Goal: Task Accomplishment & Management: Manage account settings

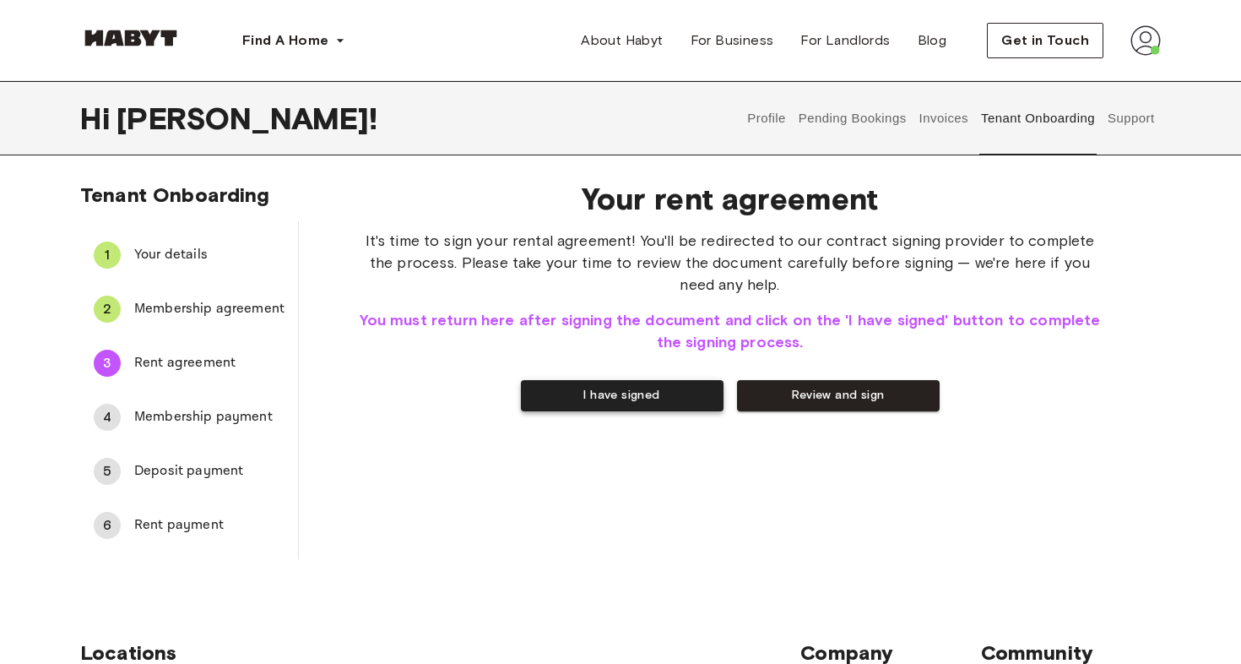
click at [629, 402] on button "I have signed" at bounding box center [622, 395] width 203 height 31
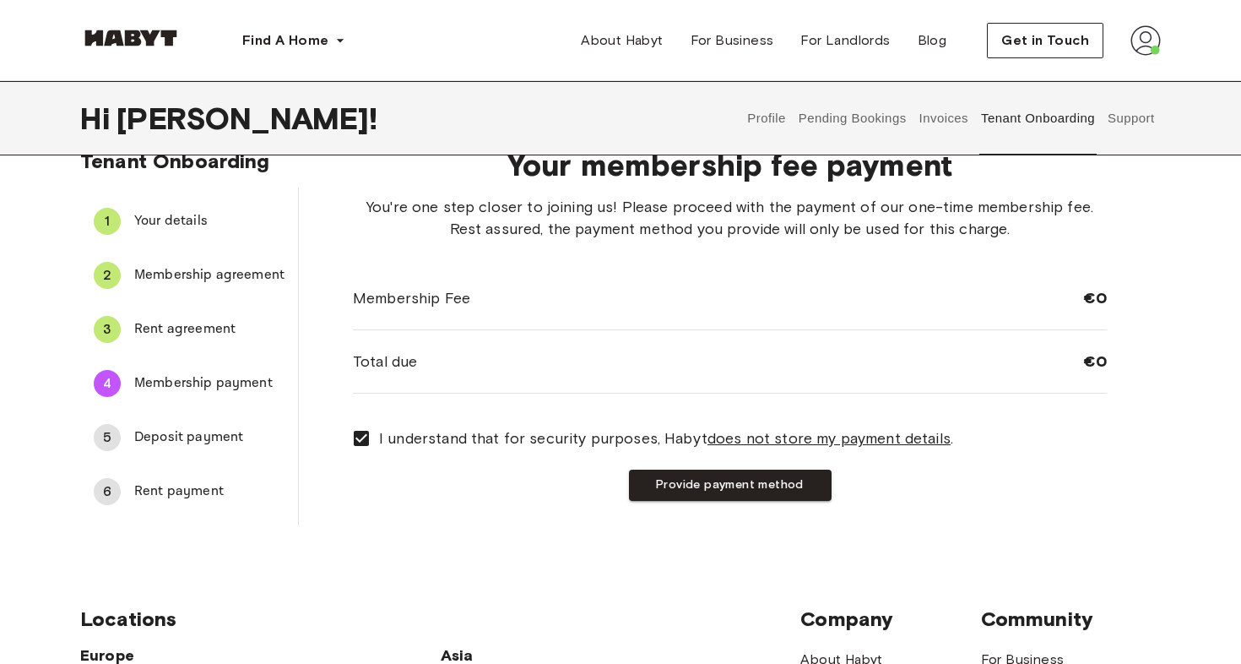
scroll to position [35, 0]
click at [681, 479] on button "Provide payment method" at bounding box center [730, 484] width 203 height 31
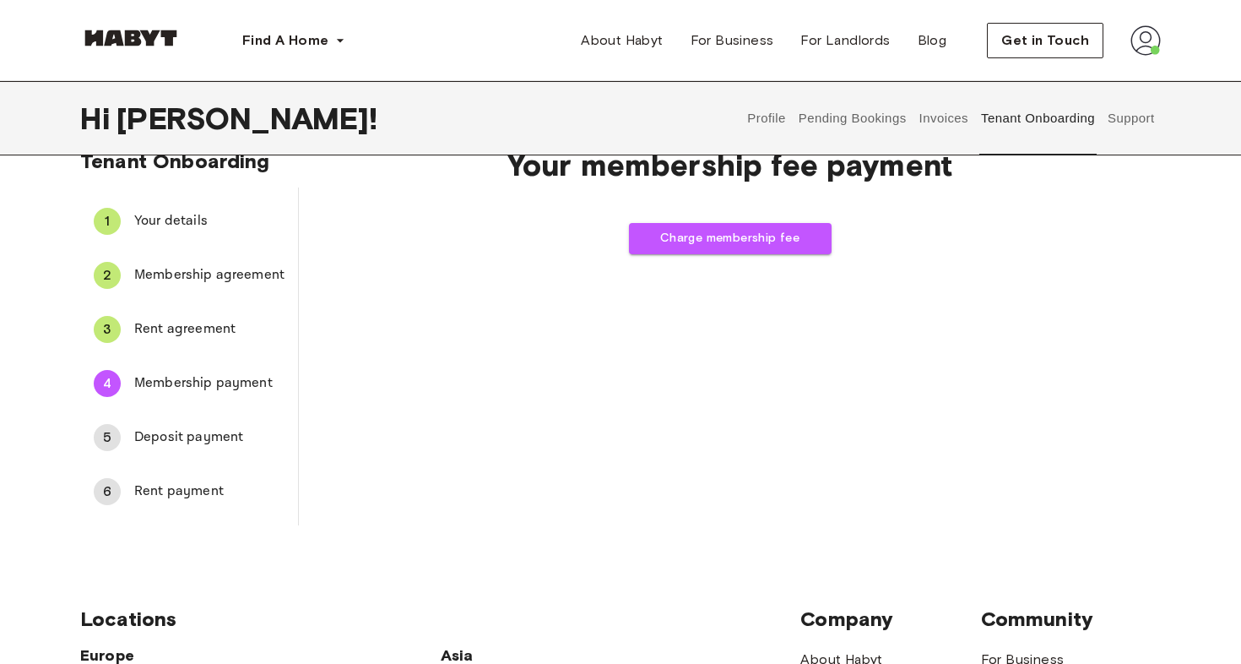
scroll to position [0, 0]
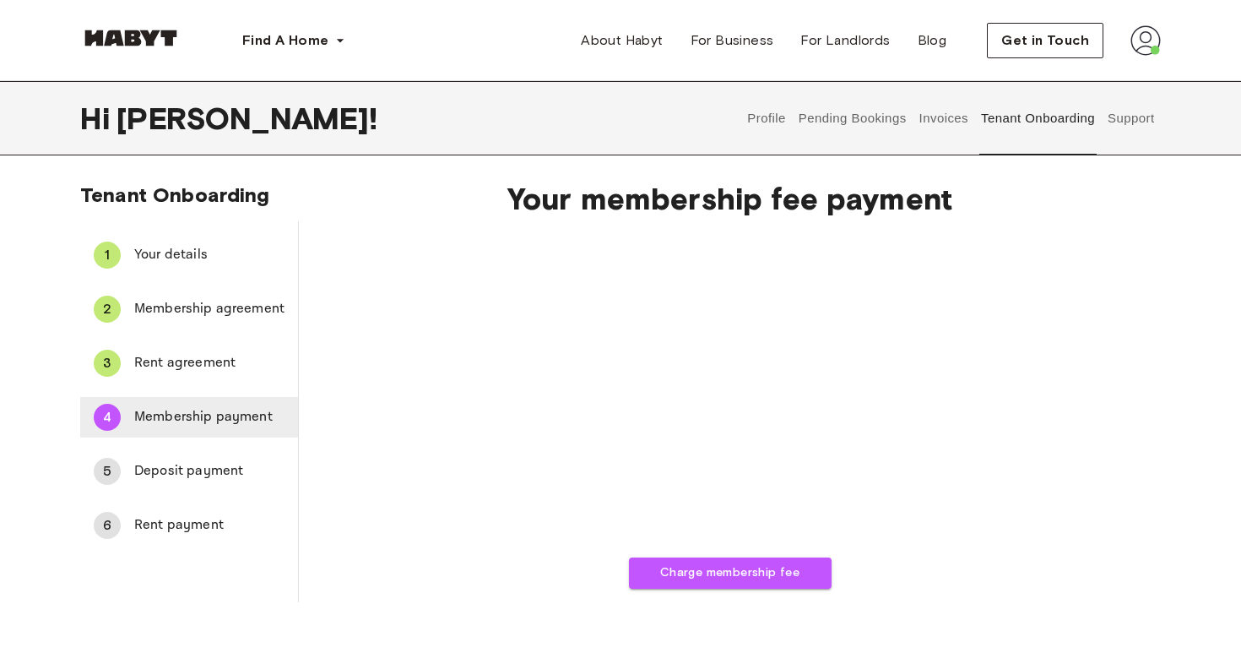
click at [174, 407] on span "Membership payment" at bounding box center [209, 417] width 150 height 20
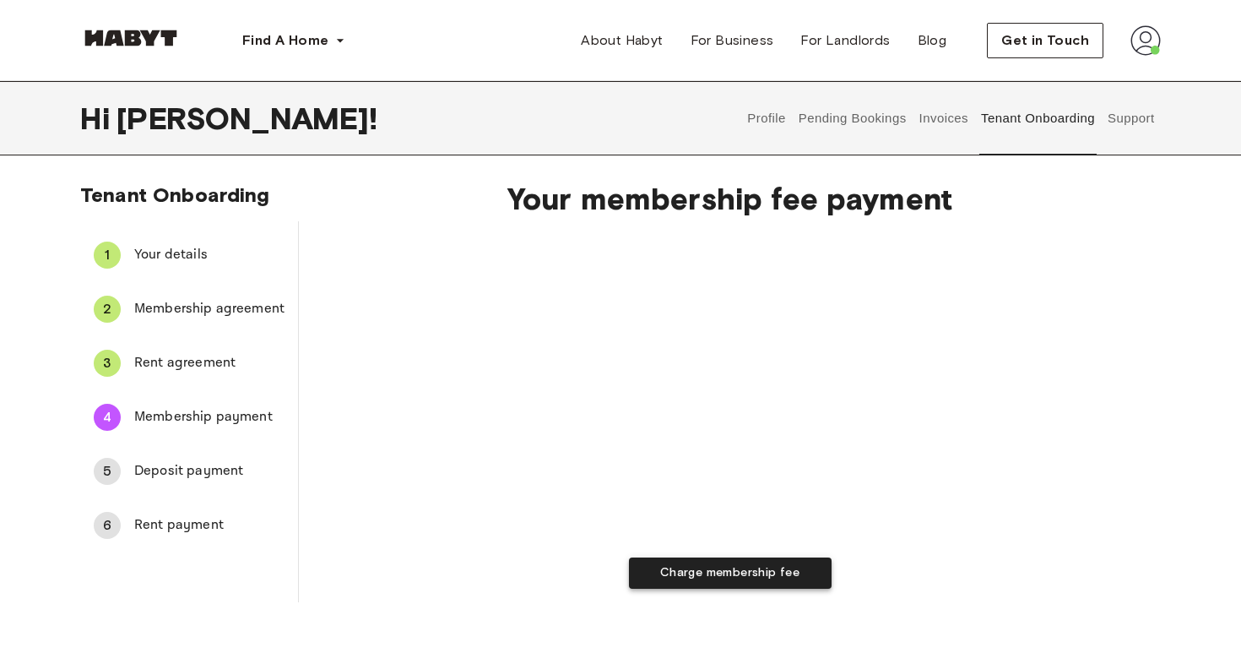
click at [780, 573] on button "Charge membership fee" at bounding box center [730, 572] width 203 height 31
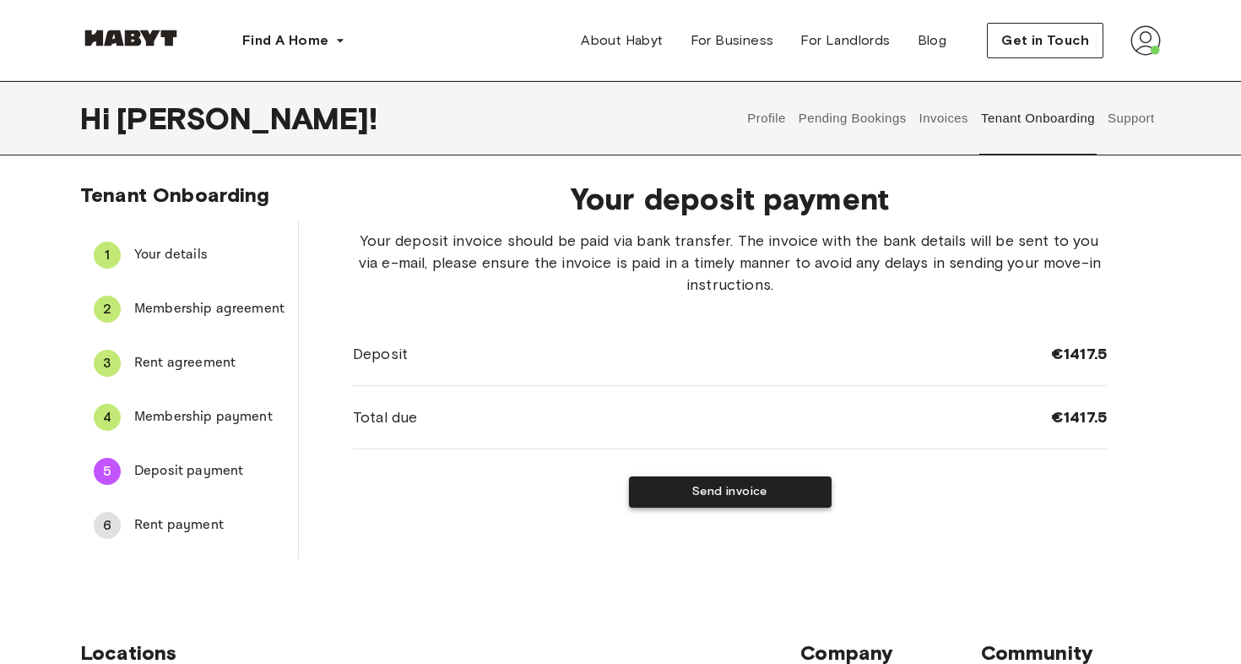
click at [785, 492] on button "Send invoice" at bounding box center [730, 491] width 203 height 31
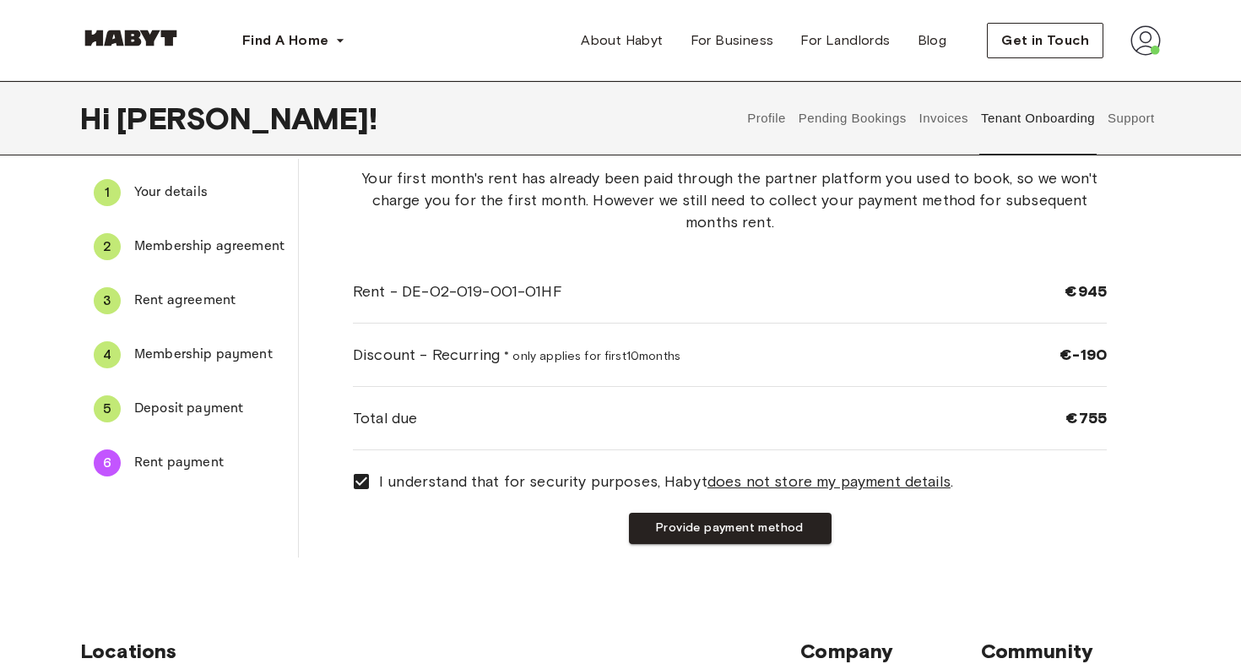
scroll to position [74, 0]
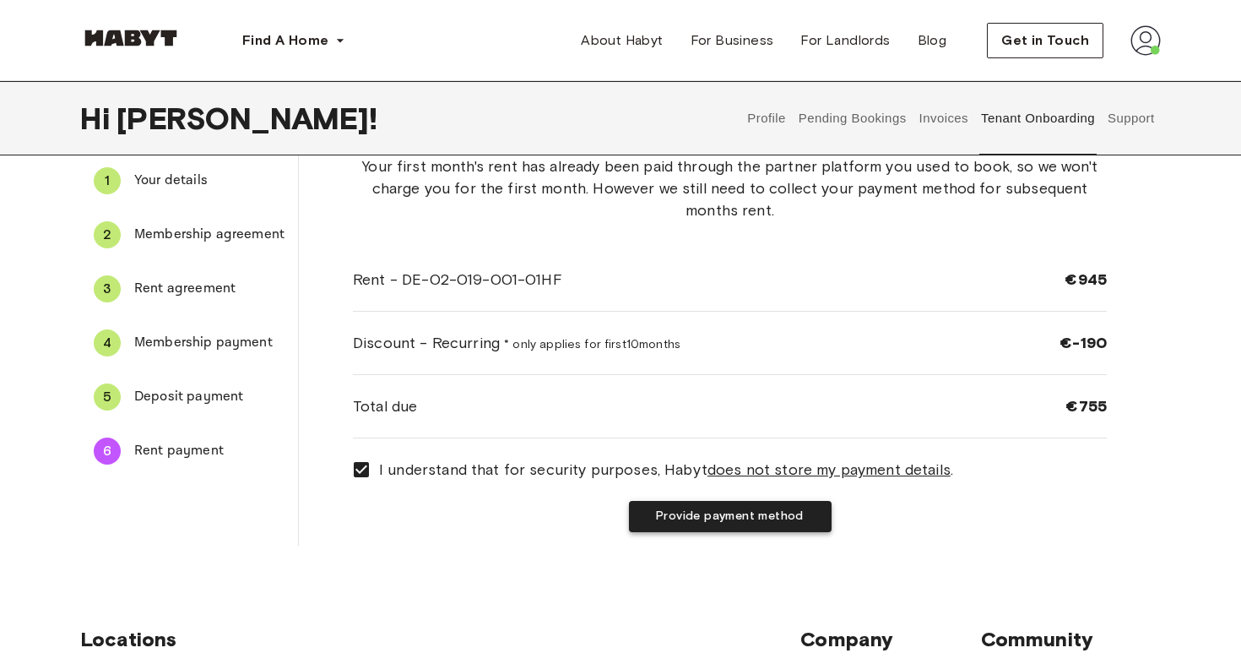
click at [762, 521] on button "Provide payment method" at bounding box center [730, 516] width 203 height 31
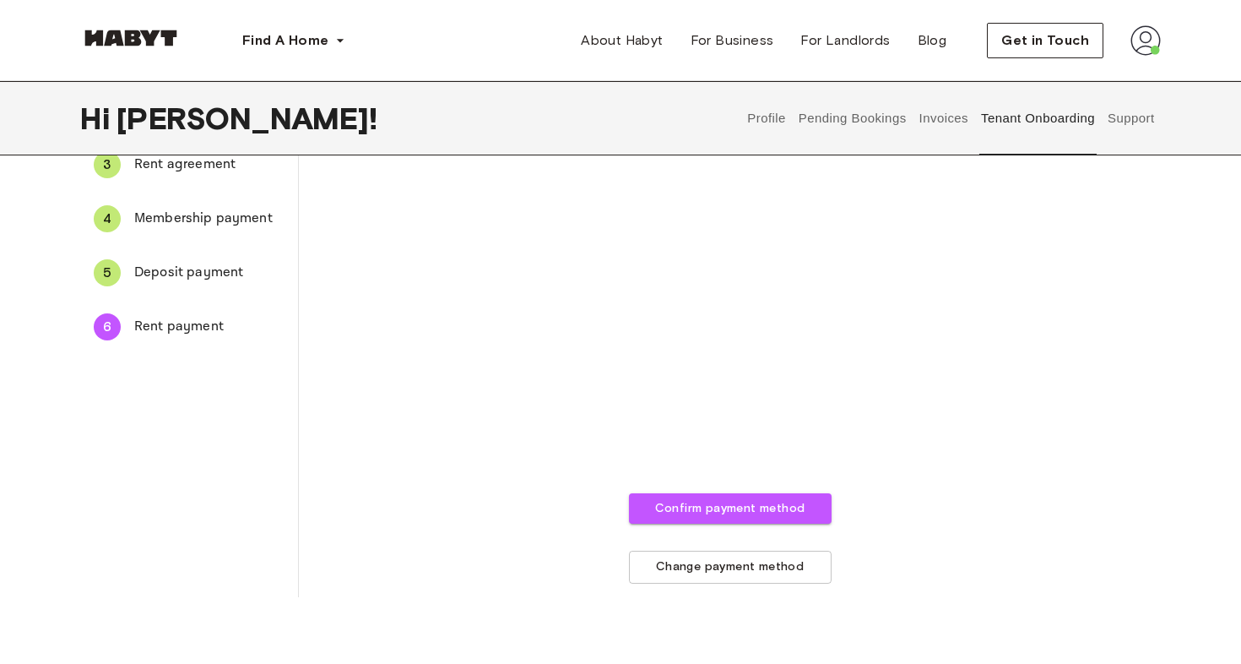
scroll to position [198, 0]
click at [794, 567] on button "Change payment method" at bounding box center [730, 567] width 203 height 33
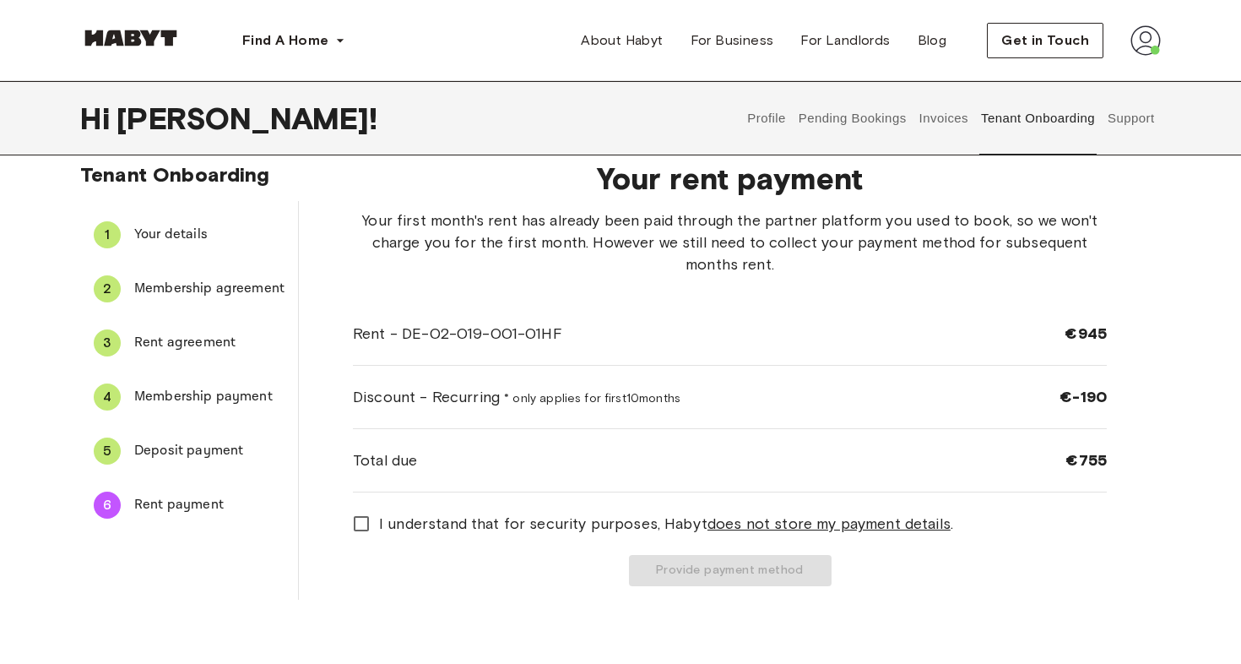
scroll to position [21, 0]
click at [696, 557] on button "Provide payment method" at bounding box center [730, 569] width 203 height 31
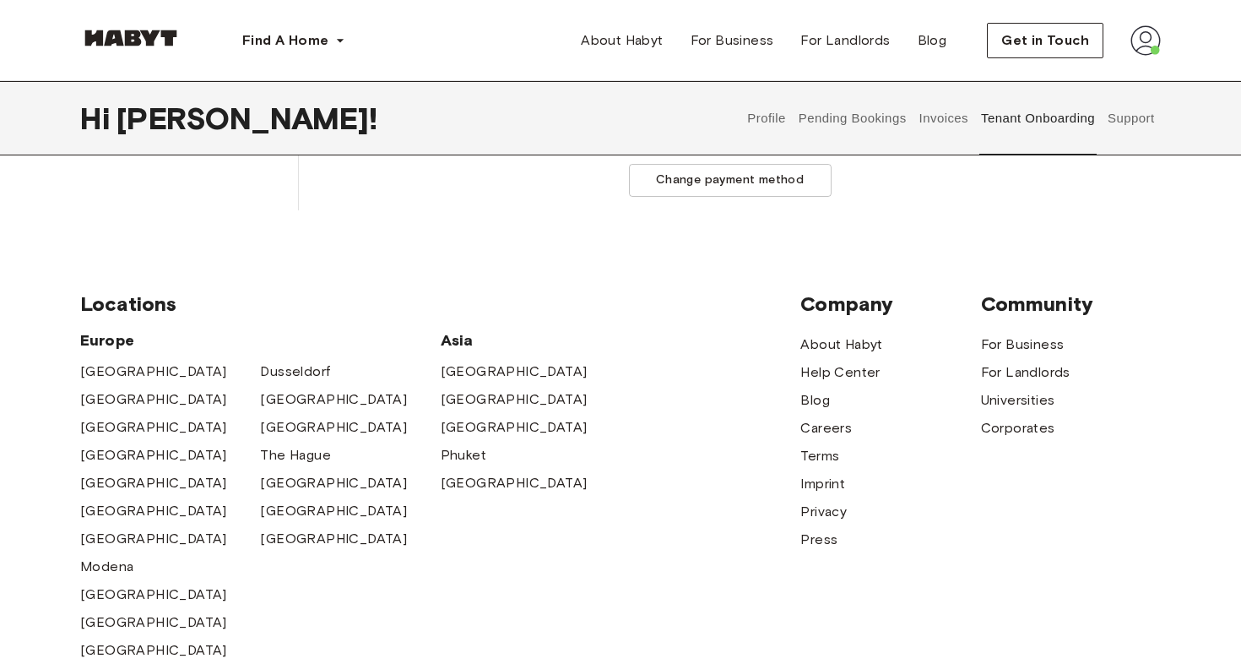
scroll to position [586, 0]
click at [1145, 33] on img at bounding box center [1146, 40] width 30 height 30
click at [1108, 77] on span "Profile" at bounding box center [1094, 79] width 42 height 20
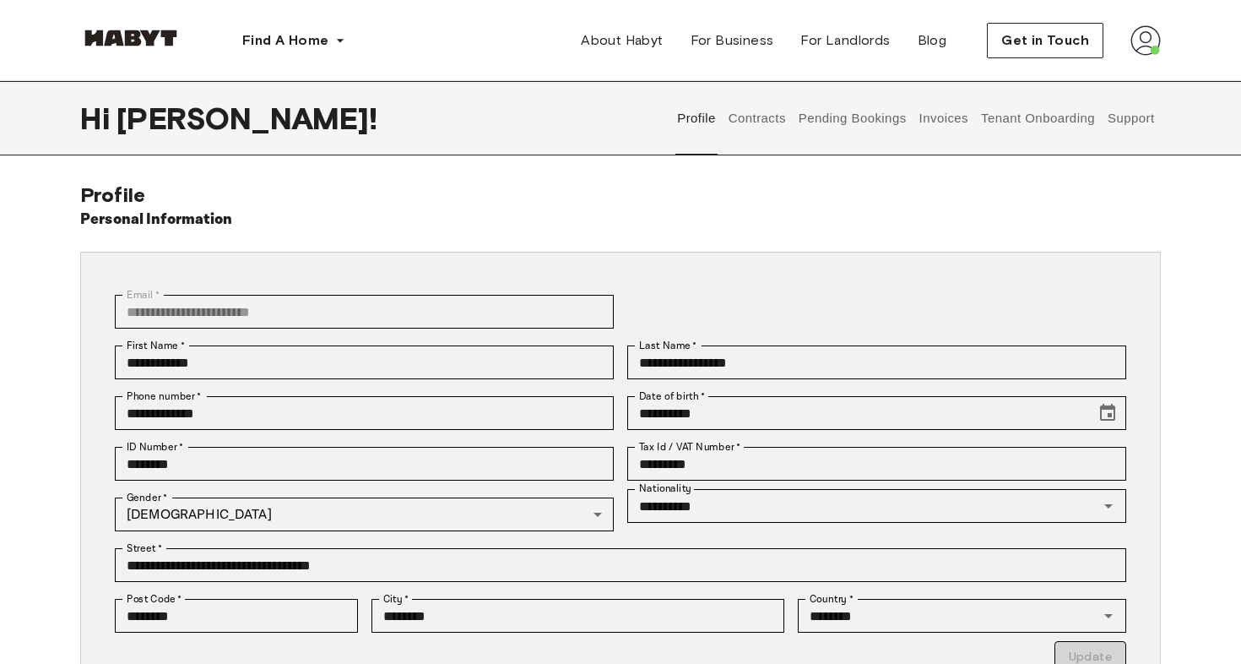
click at [1014, 129] on button "Tenant Onboarding" at bounding box center [1039, 118] width 118 height 74
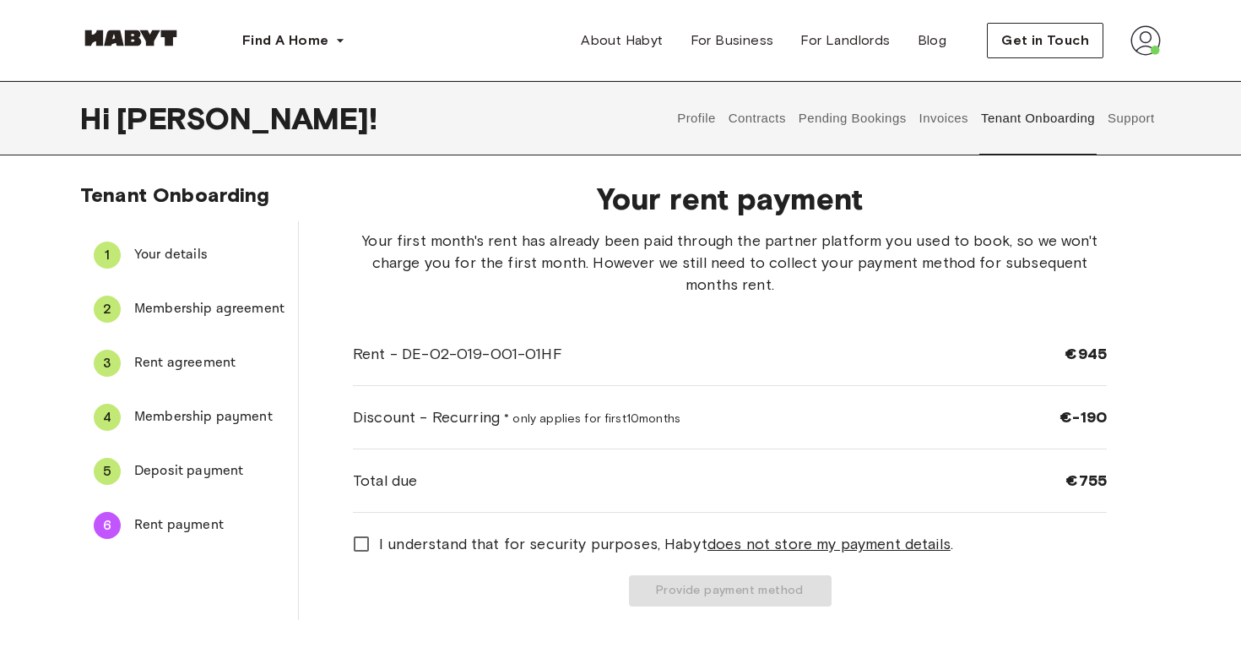
click at [869, 537] on u "does not store my payment details" at bounding box center [829, 544] width 243 height 19
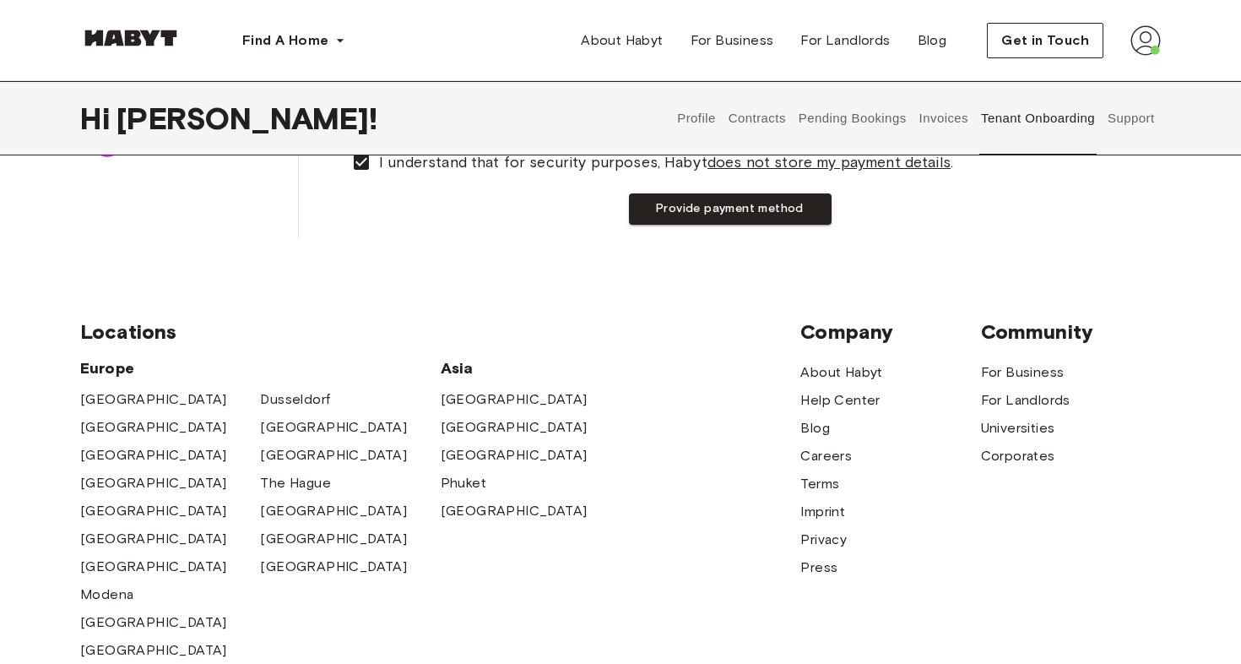
scroll to position [381, 0]
click at [806, 207] on button "Provide payment method" at bounding box center [730, 209] width 203 height 31
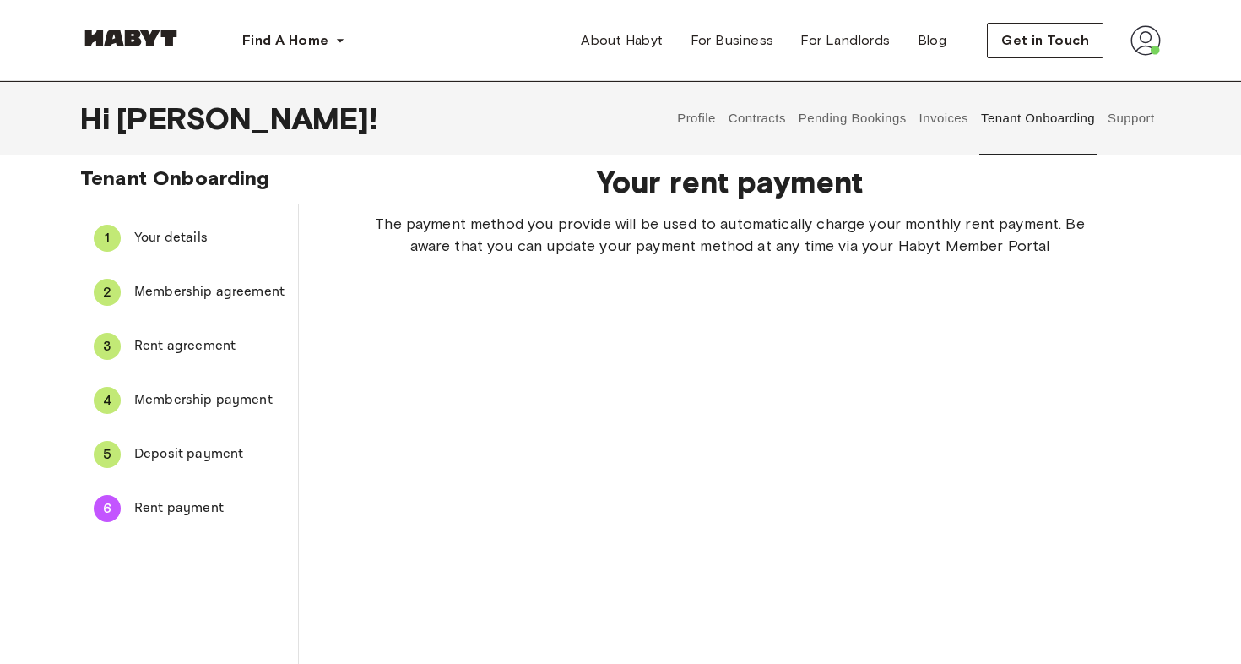
scroll to position [428, 0]
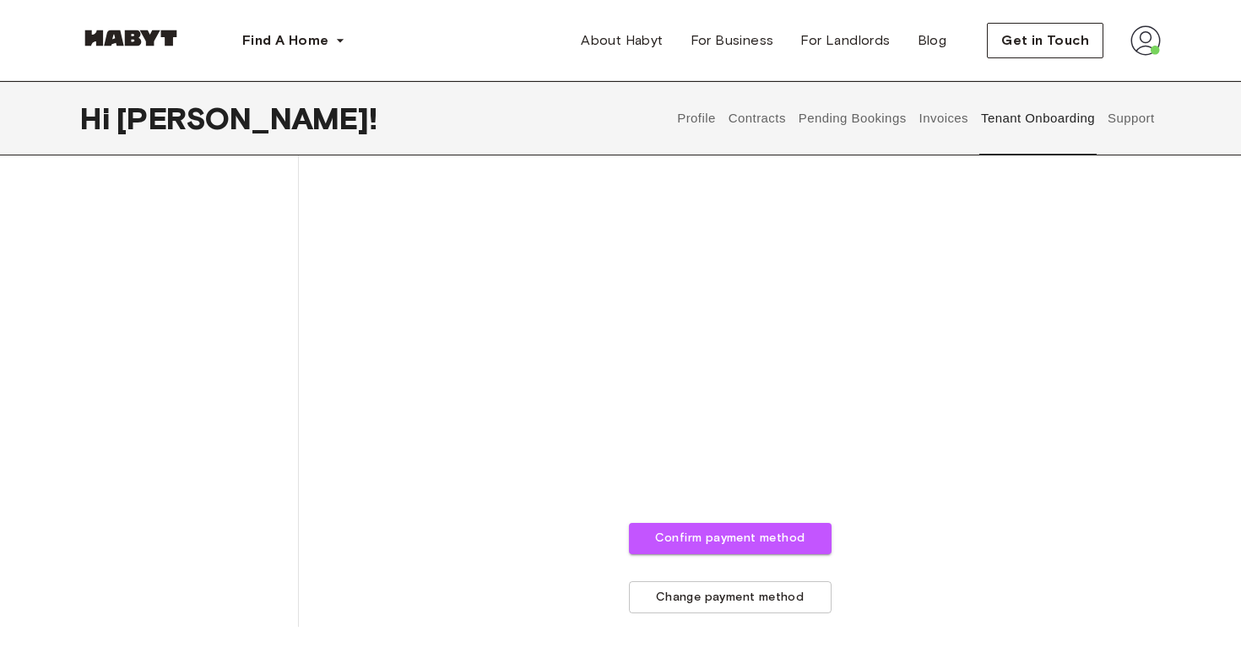
click at [907, 561] on div "The payment method you provide will be used to automatically charge your monthl…" at bounding box center [730, 208] width 754 height 812
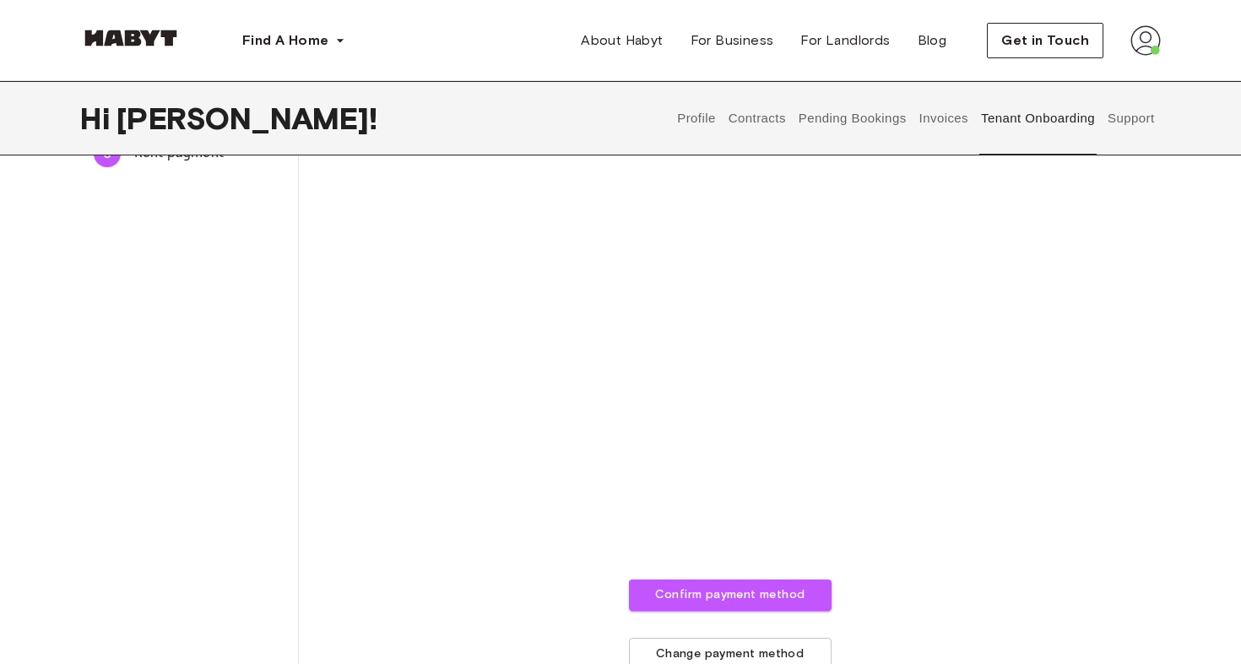
scroll to position [374, 0]
click at [1043, 389] on div "The payment method you provide will be used to automatically charge your monthl…" at bounding box center [730, 262] width 754 height 812
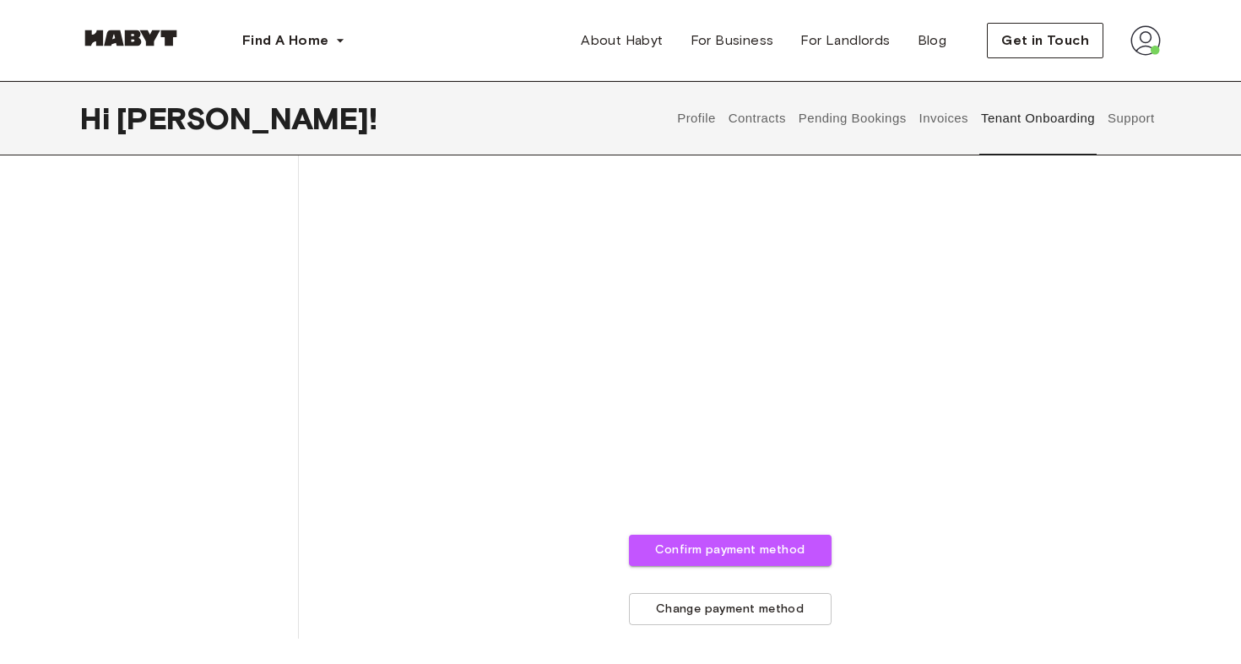
scroll to position [426, 0]
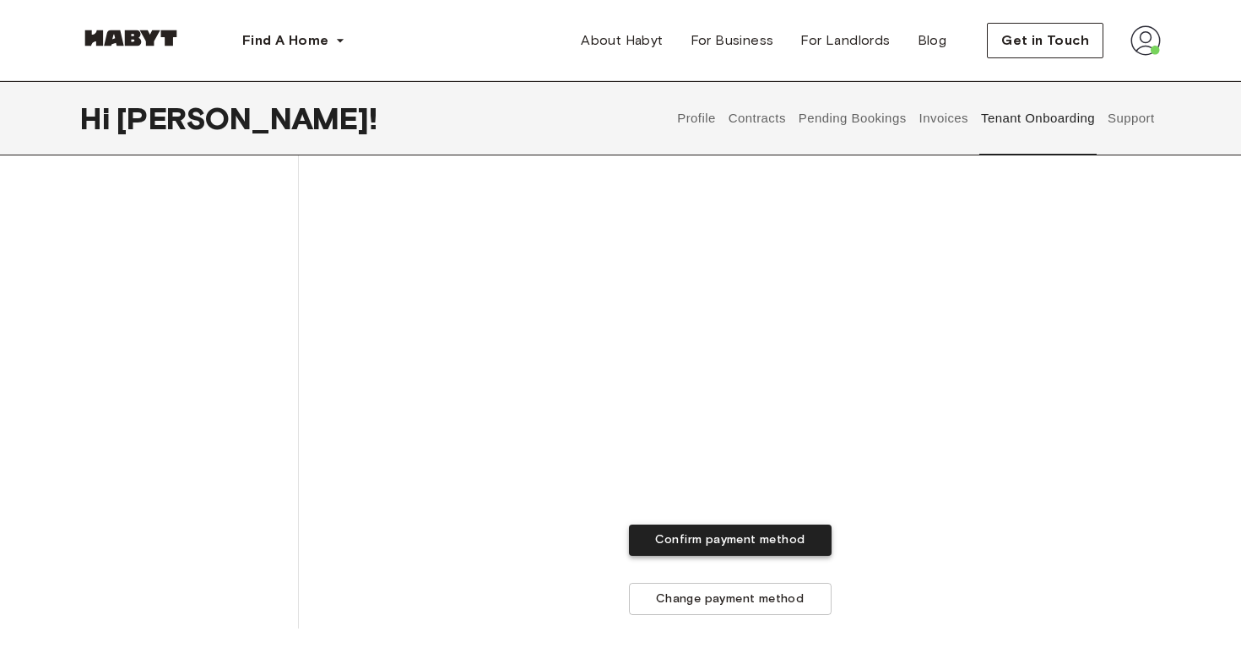
click at [777, 539] on button "Confirm payment method" at bounding box center [730, 539] width 203 height 31
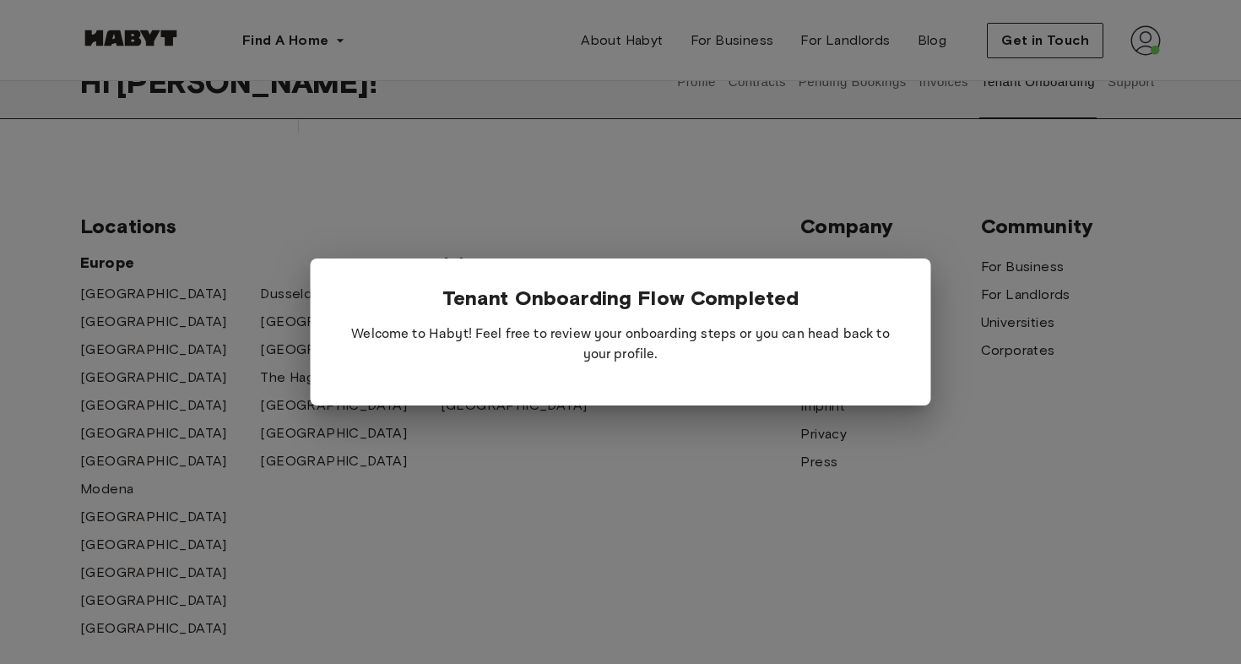
click at [564, 217] on div at bounding box center [620, 332] width 1241 height 664
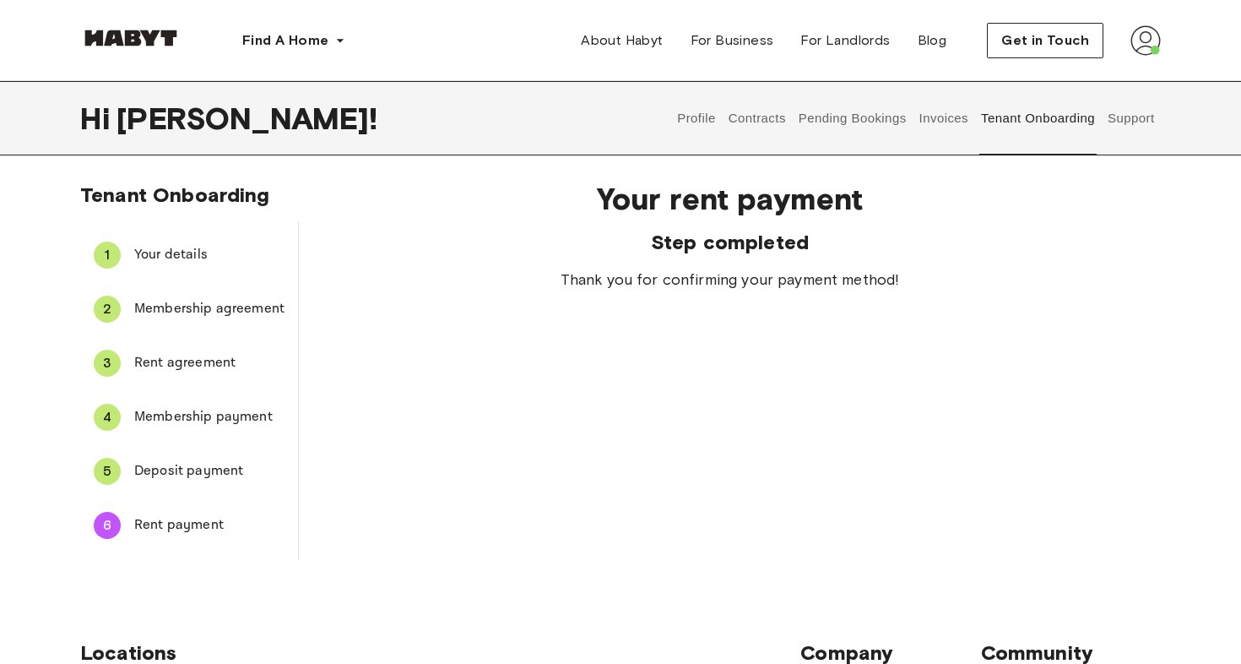
scroll to position [0, 0]
click at [205, 459] on div "5 Deposit payment" at bounding box center [189, 471] width 218 height 41
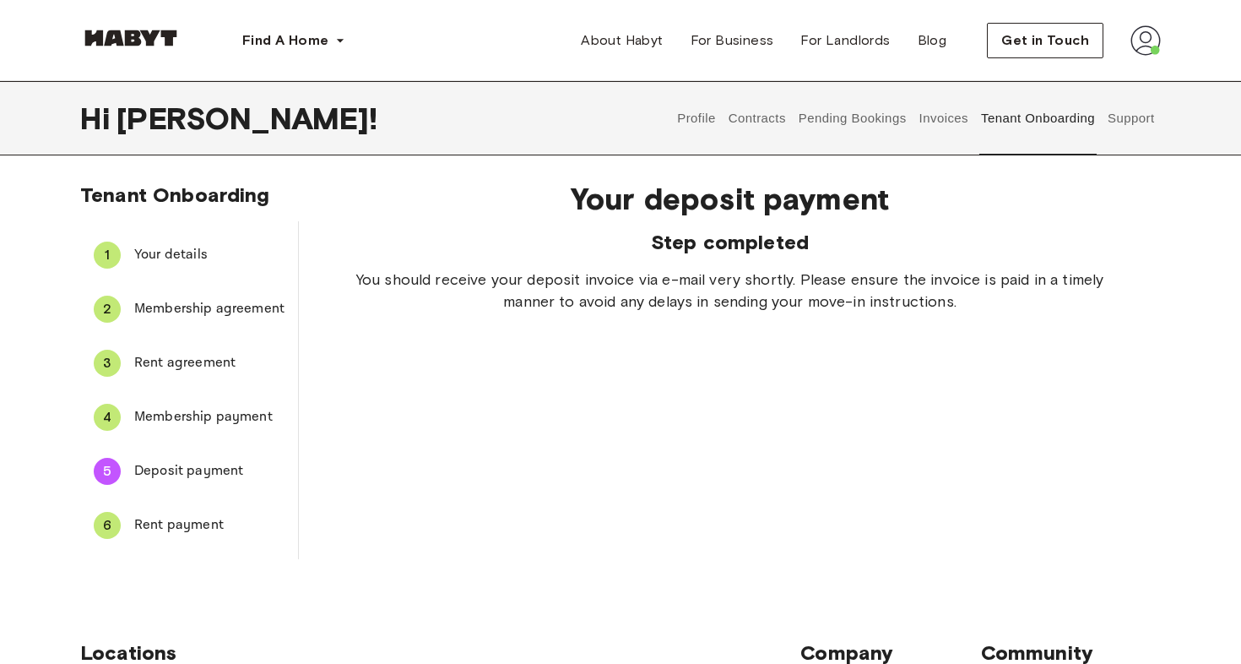
click at [206, 513] on div "6 Rent payment" at bounding box center [189, 525] width 218 height 41
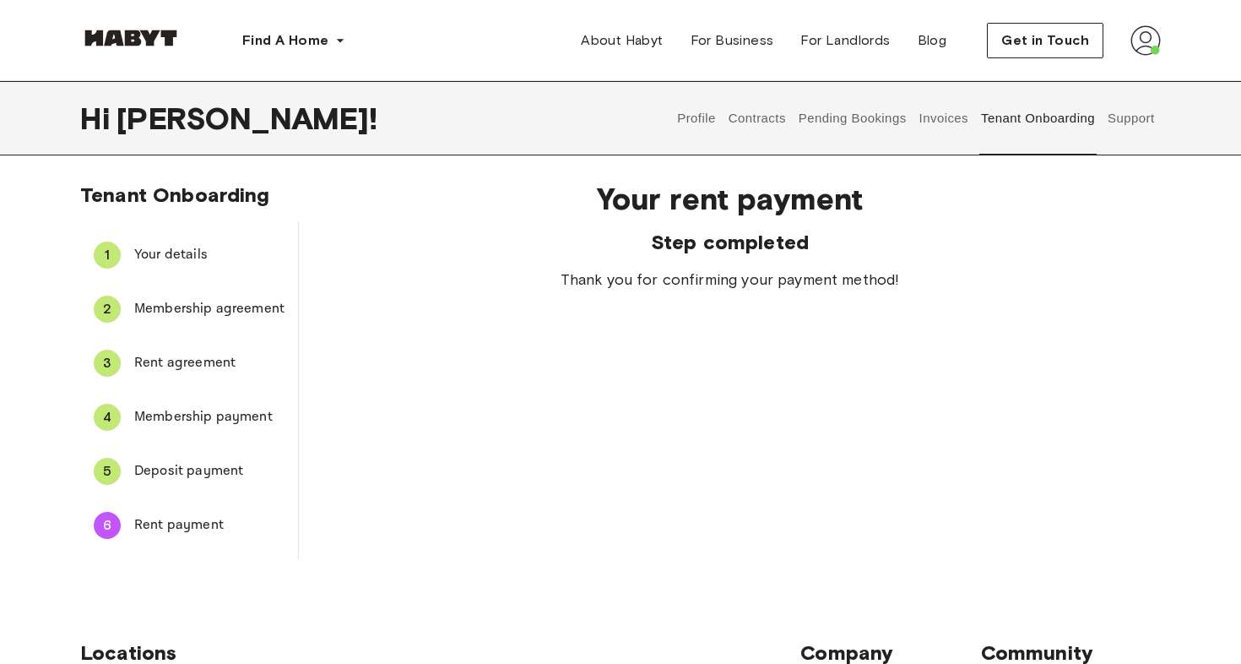
click at [688, 131] on button "Profile" at bounding box center [697, 118] width 43 height 74
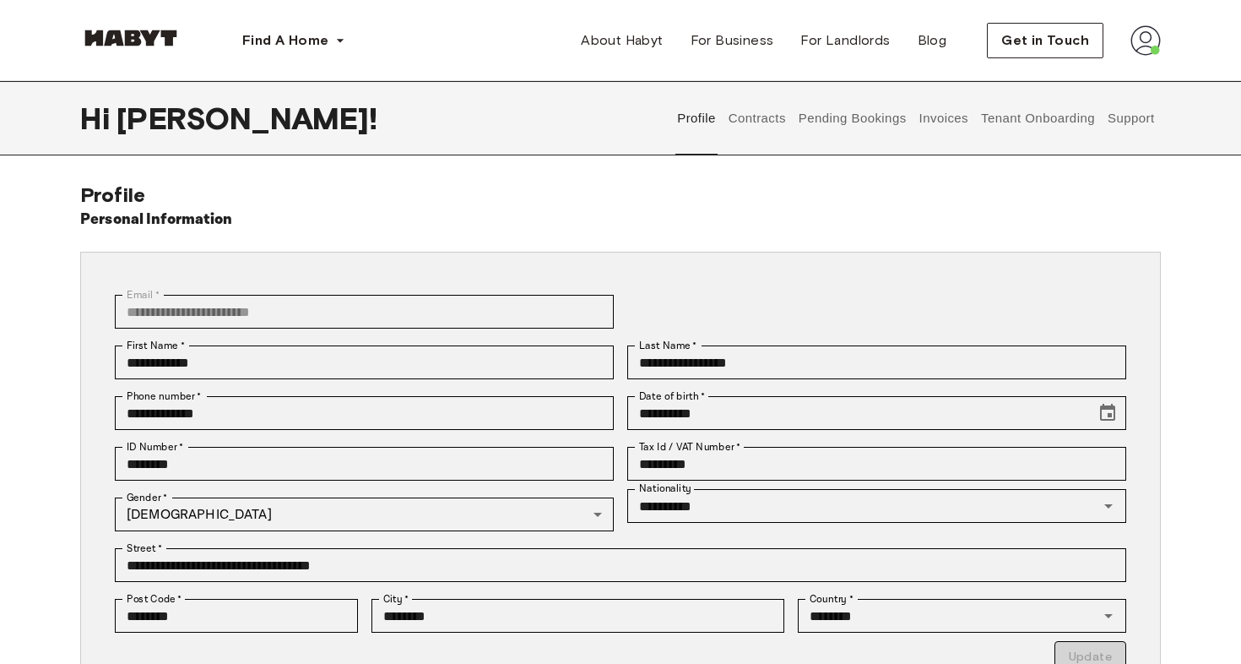
click at [755, 126] on button "Contracts" at bounding box center [757, 118] width 62 height 74
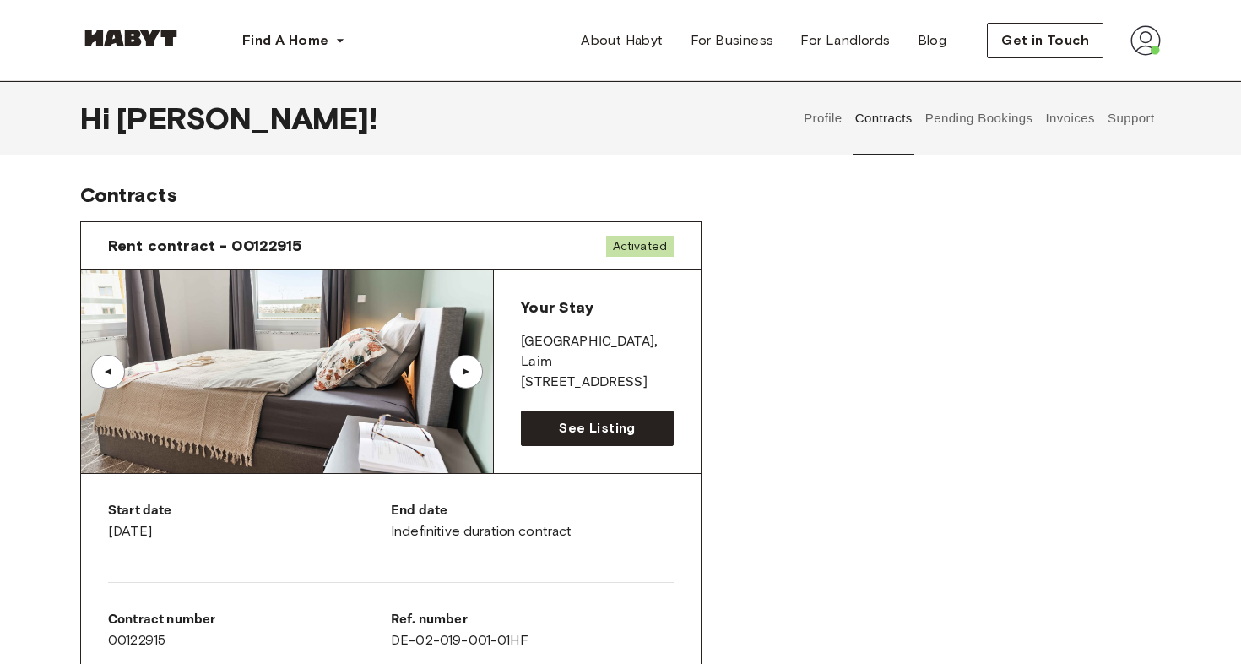
click at [952, 119] on button "Pending Bookings" at bounding box center [979, 118] width 112 height 74
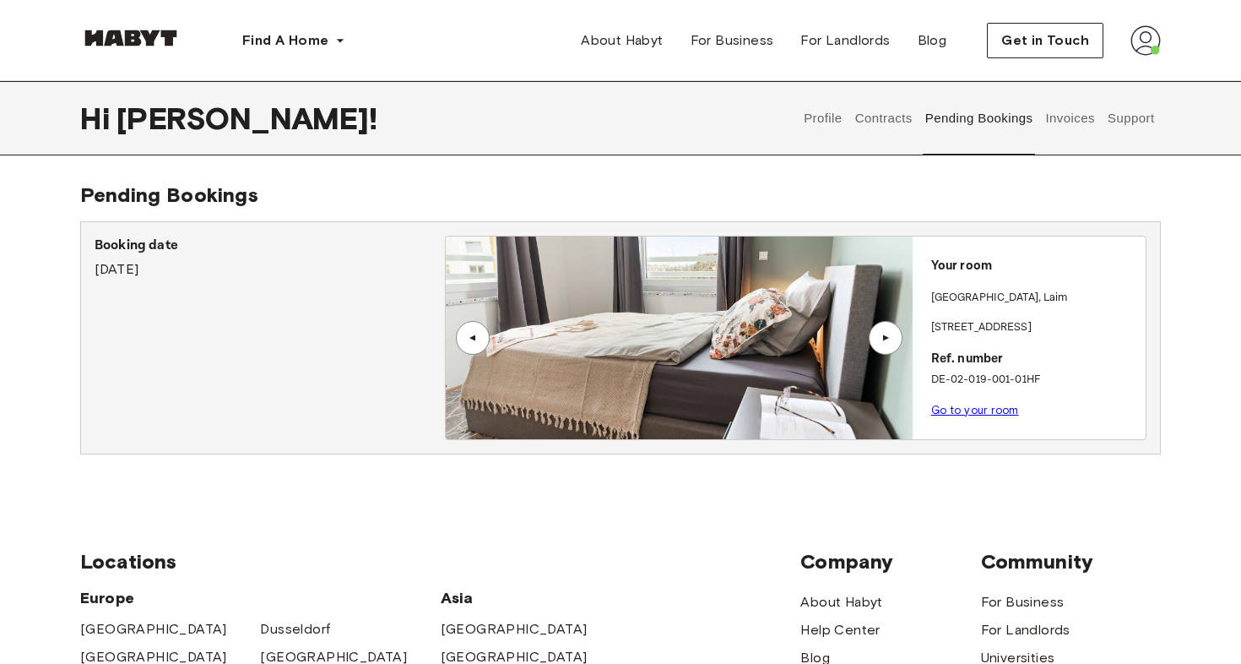
click at [896, 119] on button "Contracts" at bounding box center [884, 118] width 62 height 74
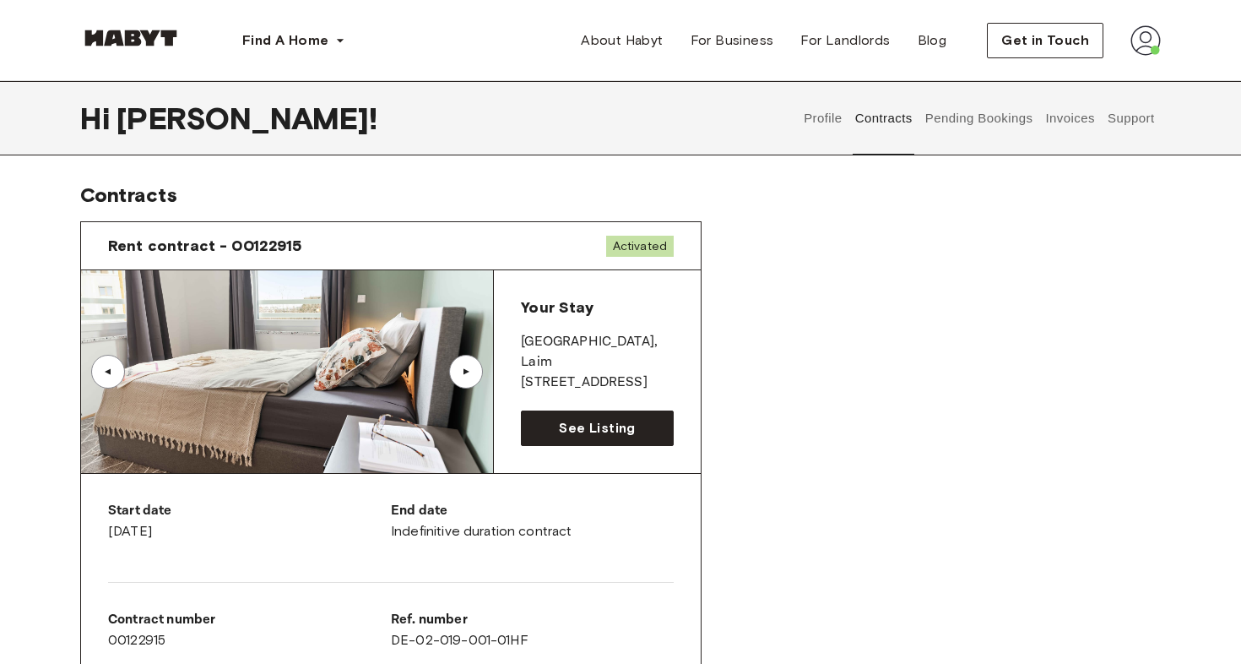
click at [964, 126] on button "Pending Bookings" at bounding box center [979, 118] width 112 height 74
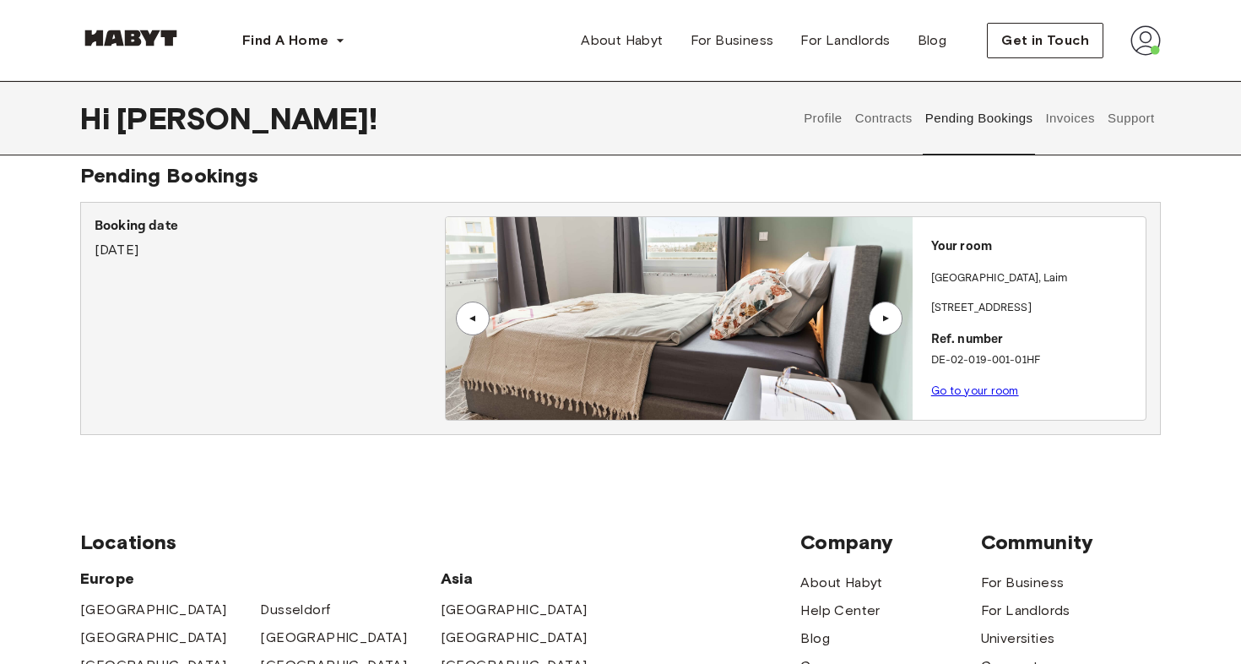
scroll to position [20, 0]
click at [1088, 114] on button "Invoices" at bounding box center [1070, 118] width 53 height 74
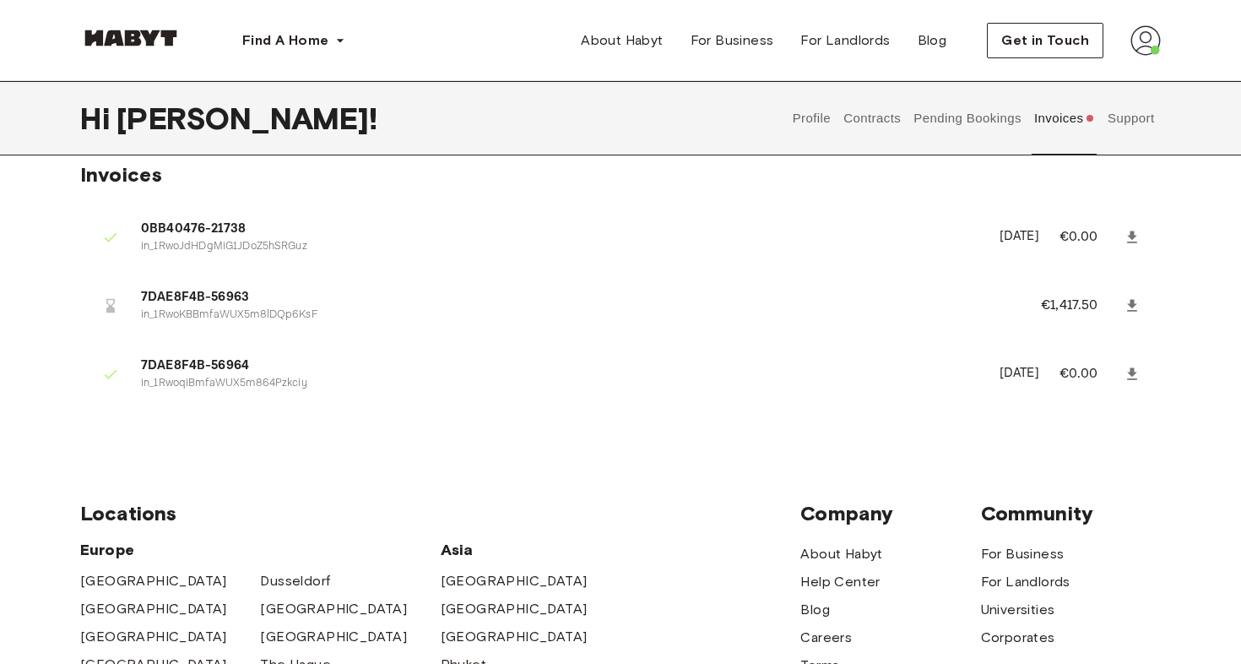
click at [722, 285] on li "7DAE8F4B-56963 in_1RwoKBBmfaWUX5m8lDQp6KsF €1,417.50" at bounding box center [620, 305] width 1081 height 58
click at [250, 309] on p "in_1RwoKBBmfaWUX5m8lDQp6KsF" at bounding box center [571, 315] width 860 height 16
click at [1063, 310] on p "€1,417.50" at bounding box center [1080, 306] width 79 height 20
click at [1125, 117] on button "Support" at bounding box center [1131, 118] width 52 height 74
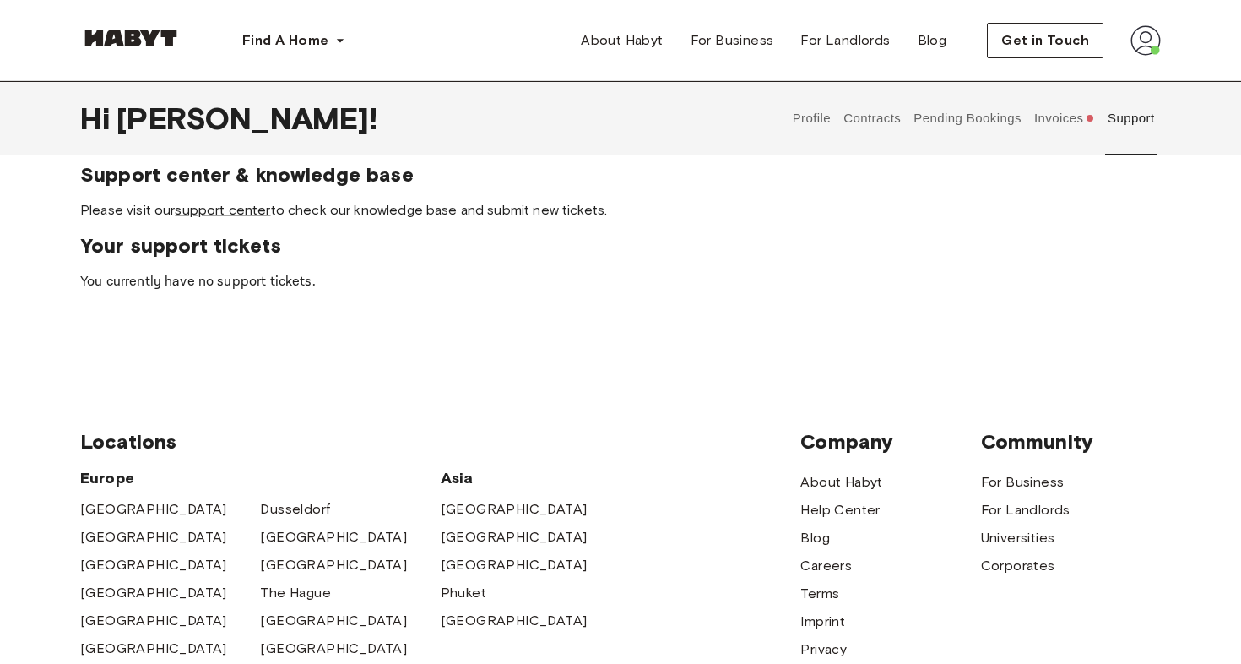
click at [1053, 122] on button "Invoices" at bounding box center [1064, 118] width 65 height 74
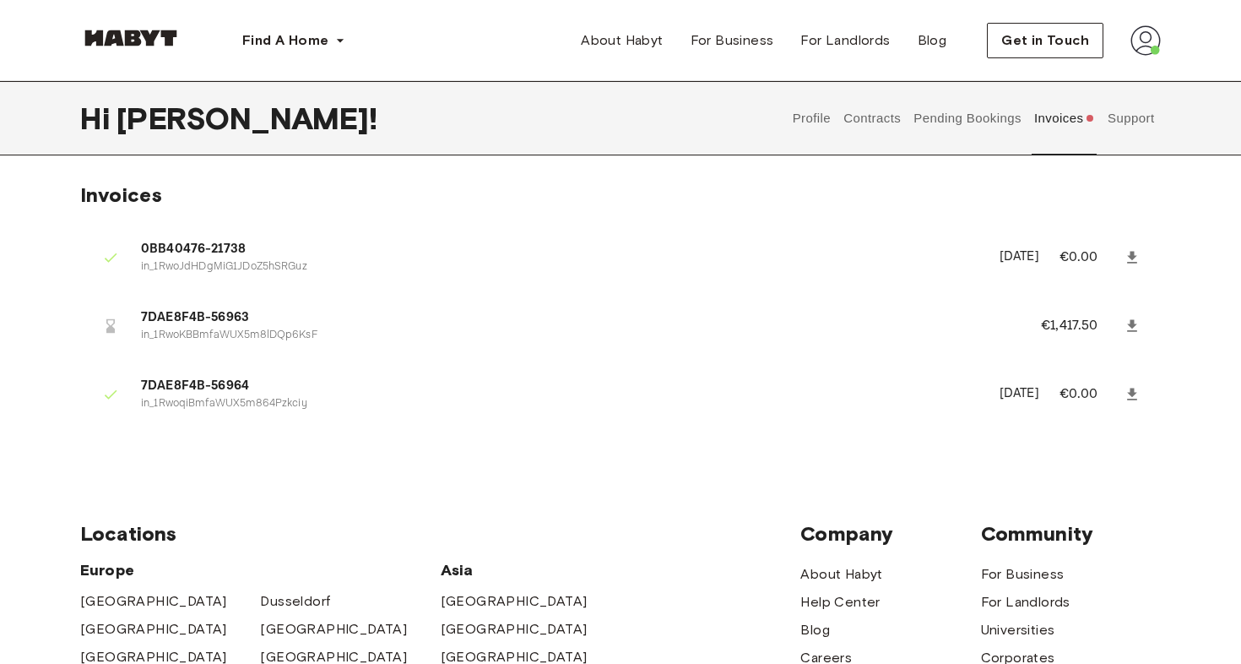
click at [1154, 44] on img at bounding box center [1146, 40] width 30 height 30
click at [1073, 75] on span "Profile" at bounding box center [1094, 79] width 42 height 20
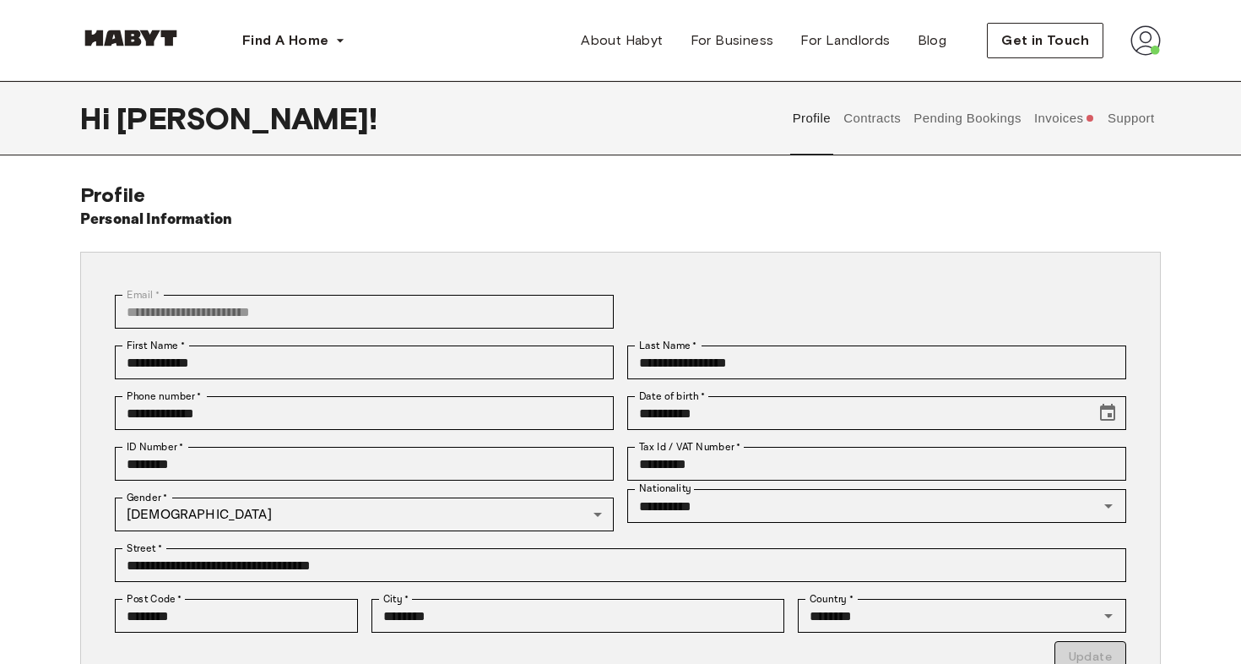
click at [880, 124] on button "Contracts" at bounding box center [873, 118] width 62 height 74
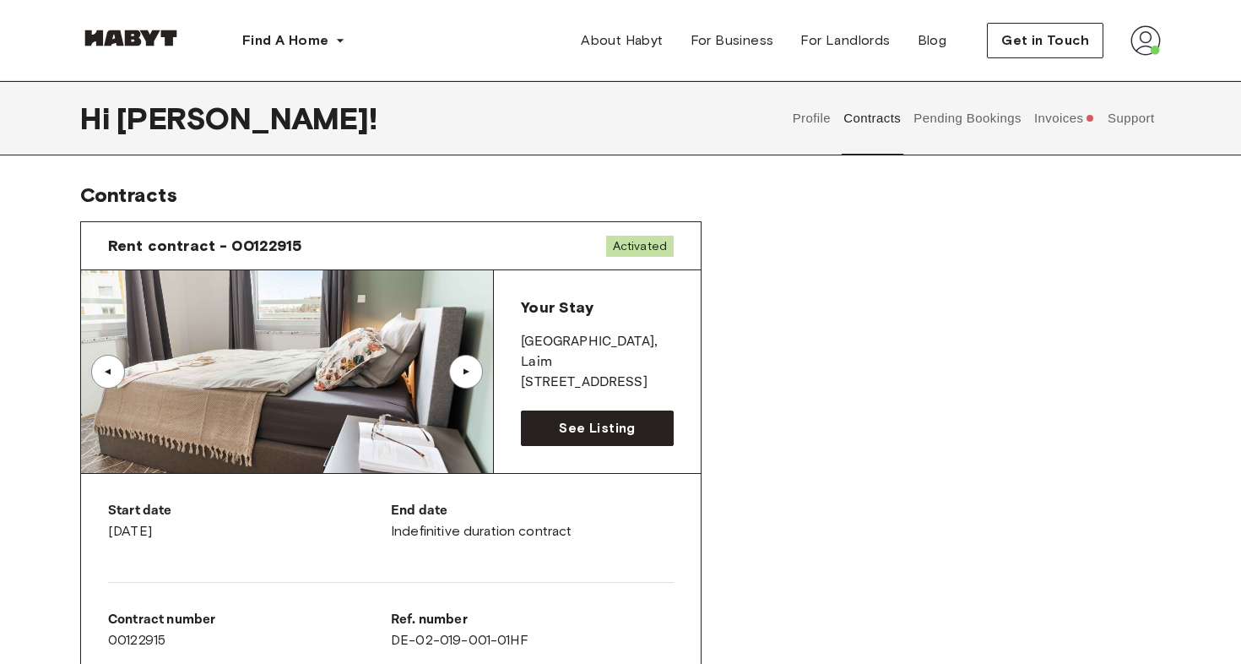
click at [942, 133] on button "Pending Bookings" at bounding box center [968, 118] width 112 height 74
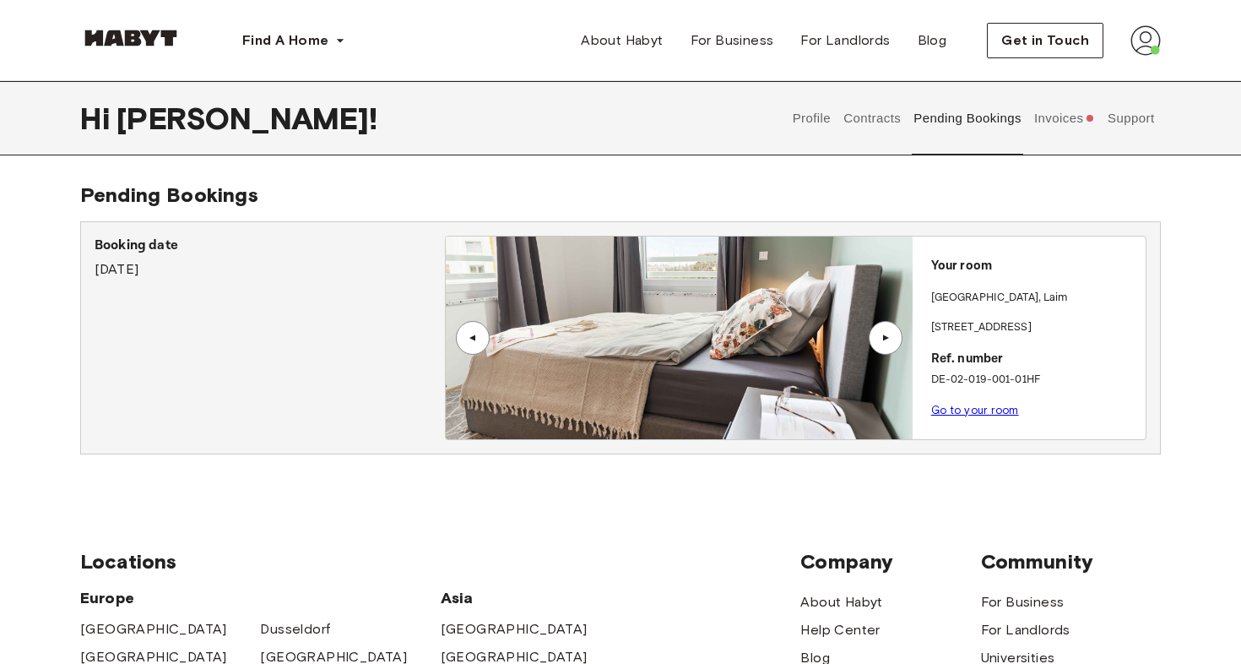
click at [1049, 124] on button "Invoices" at bounding box center [1064, 118] width 65 height 74
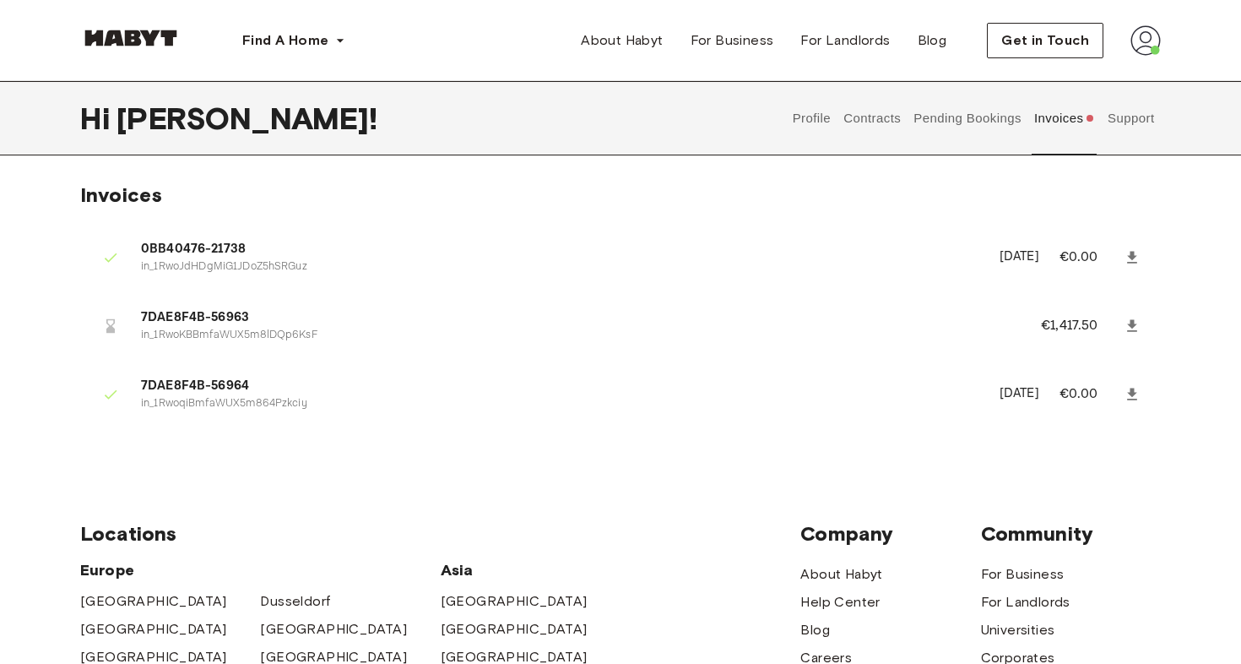
click at [781, 307] on li "7DAE8F4B-56963 in_1RwoKBBmfaWUX5m8lDQp6KsF €1,417.50" at bounding box center [620, 325] width 1081 height 58
click at [1129, 113] on button "Support" at bounding box center [1131, 118] width 52 height 74
